Goal: Obtain resource: Download file/media

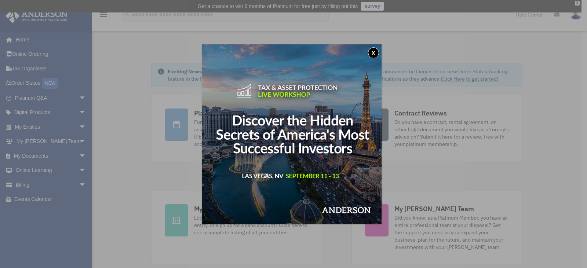
click at [374, 53] on button "x" at bounding box center [373, 52] width 11 height 11
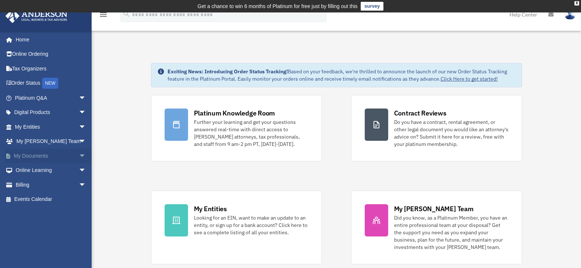
click at [52, 154] on link "My Documents arrow_drop_down" at bounding box center [51, 156] width 92 height 15
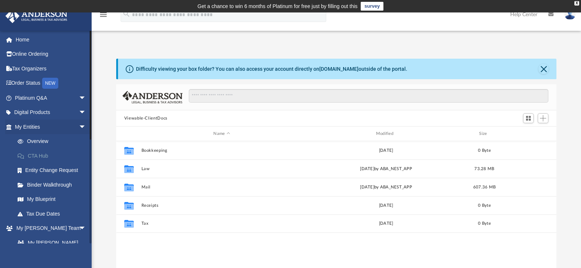
scroll to position [161, 435]
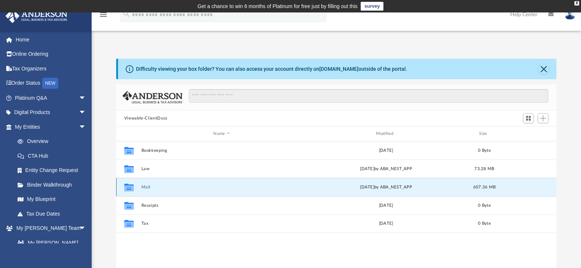
click at [142, 189] on button "Mail" at bounding box center [221, 187] width 161 height 5
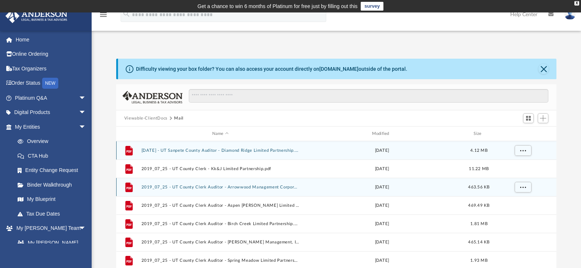
scroll to position [139, 435]
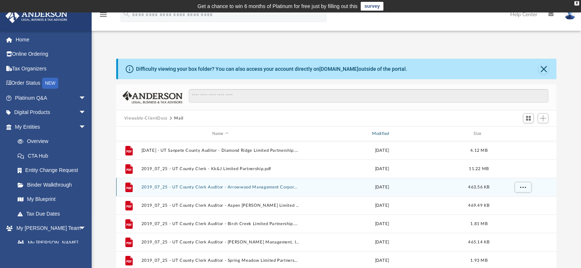
click at [378, 135] on div "Modified" at bounding box center [382, 134] width 158 height 7
click at [396, 132] on div "Modified" at bounding box center [382, 134] width 158 height 7
click at [392, 135] on span "Modified" at bounding box center [391, 133] width 3 height 3
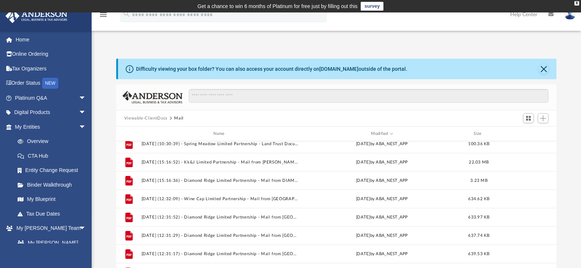
scroll to position [139, 0]
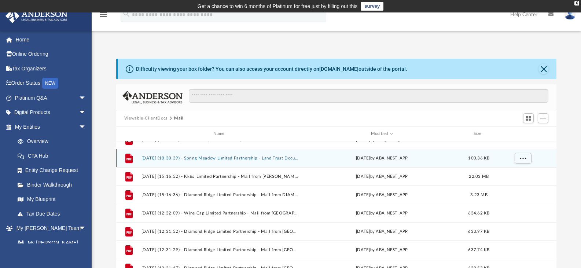
click at [277, 157] on button "[DATE] (10:30:39) - Spring Meadow Limited Partnership - Land Trust Documents.pdf" at bounding box center [220, 158] width 158 height 5
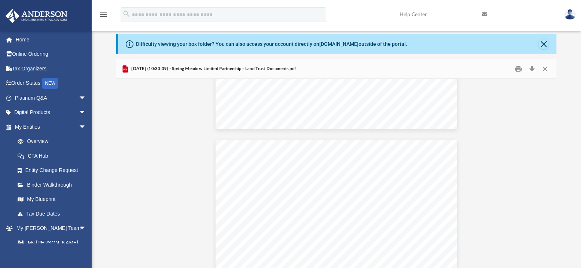
scroll to position [150, 0]
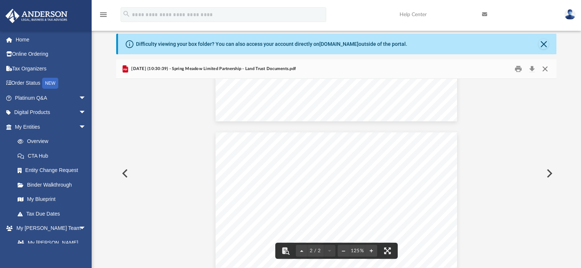
click at [543, 71] on button "Close" at bounding box center [545, 68] width 13 height 11
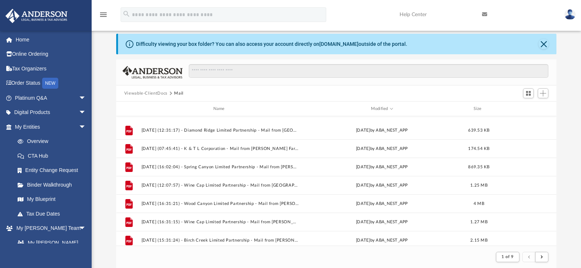
scroll to position [278, 0]
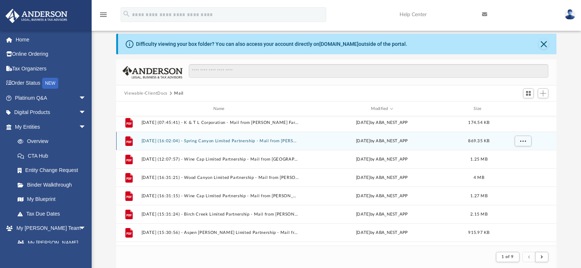
click at [270, 143] on button "[DATE] (16:02:04) - Spring Canyon Limited Partnership - Mail from [PERSON_NAME]…" at bounding box center [220, 141] width 158 height 5
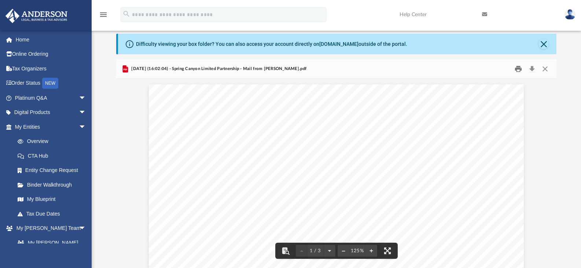
click at [520, 72] on button "Print" at bounding box center [518, 68] width 15 height 11
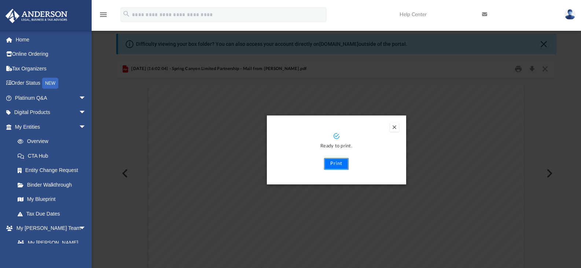
click at [341, 164] on button "Print" at bounding box center [336, 164] width 25 height 12
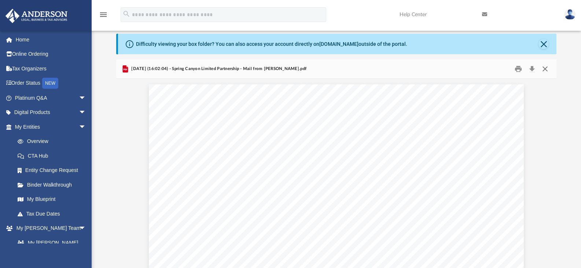
click at [548, 68] on button "Close" at bounding box center [545, 68] width 13 height 11
